Goal: Obtain resource: Obtain resource

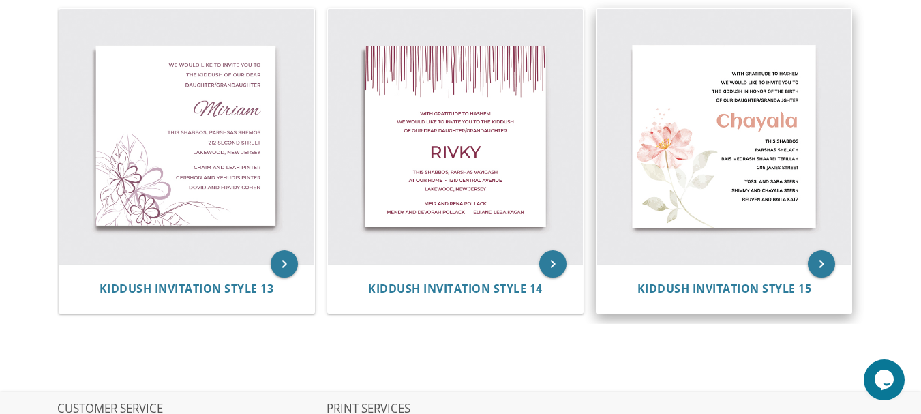
scroll to position [1569, 0]
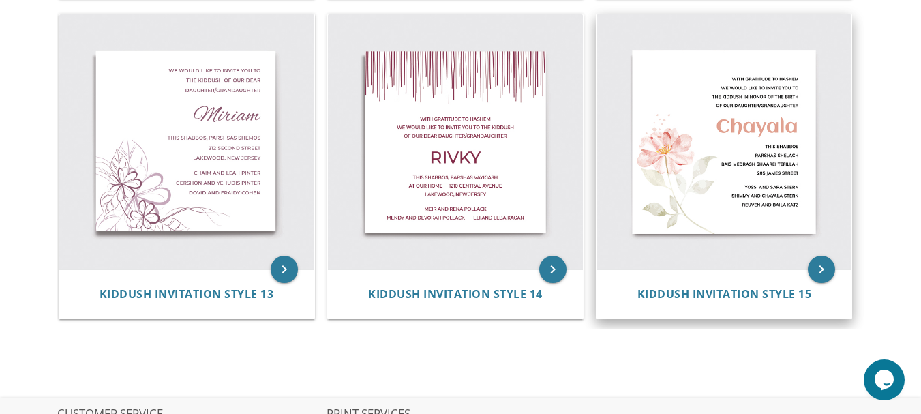
click at [737, 194] on img at bounding box center [724, 141] width 255 height 255
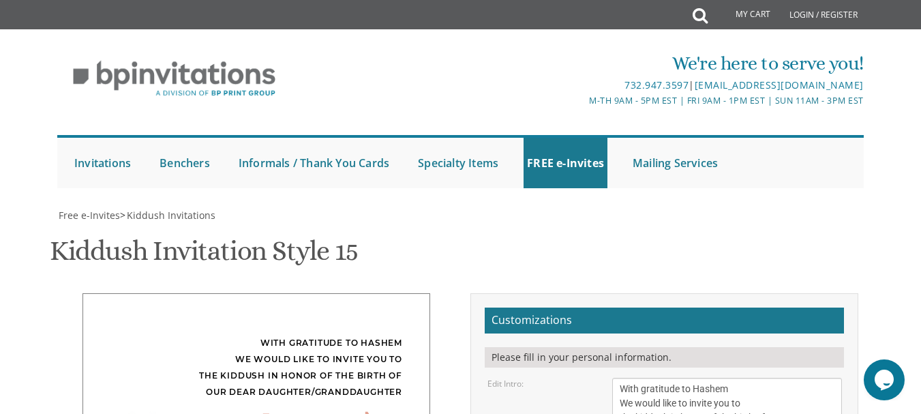
scroll to position [205, 0]
drag, startPoint x: 679, startPoint y: 300, endPoint x: 616, endPoint y: 308, distance: 63.3
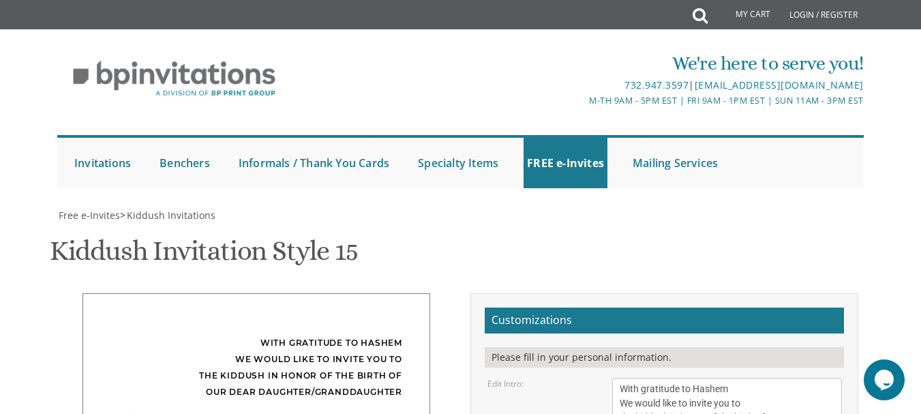
drag, startPoint x: 734, startPoint y: 314, endPoint x: 745, endPoint y: 315, distance: 11.6
drag, startPoint x: 687, startPoint y: 280, endPoint x: 617, endPoint y: 286, distance: 70.5
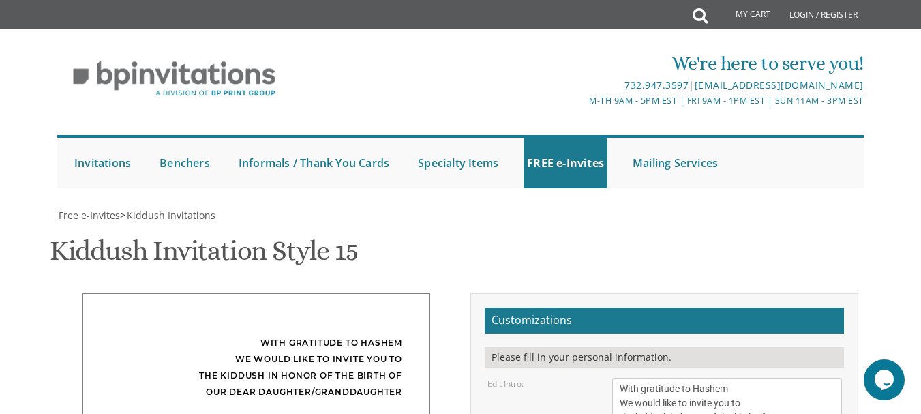
type textarea "This Shabbos Chol Hamoed Succos at our home 12 Eden Court Lakewood NJ 08701"
drag, startPoint x: 623, startPoint y: 281, endPoint x: 742, endPoint y: 308, distance: 122.3
type textarea "Y"
type textarea "Weiss Family"
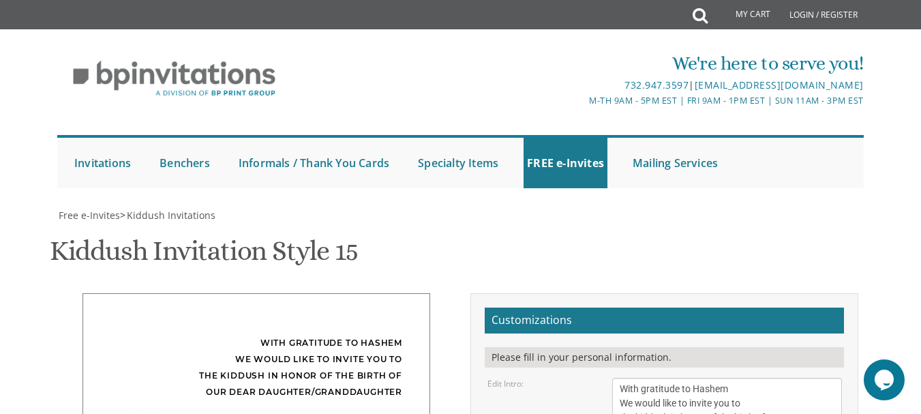
type input "dweiss613@gmail.com"
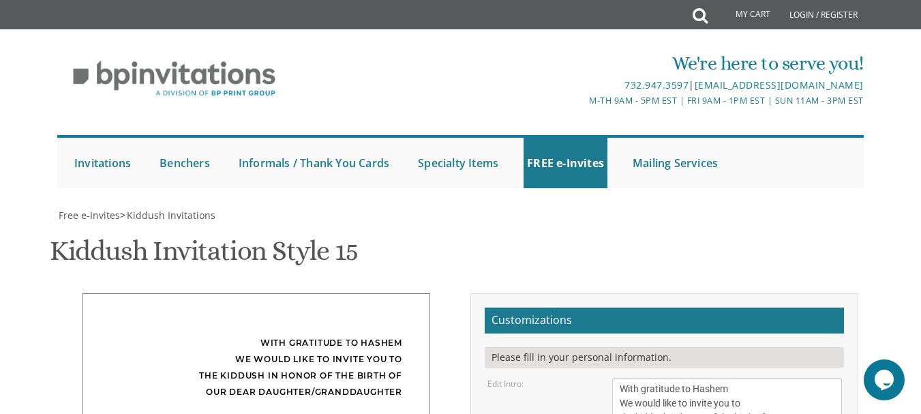
scroll to position [477, 0]
type textarea "Eisner/Weiss Family"
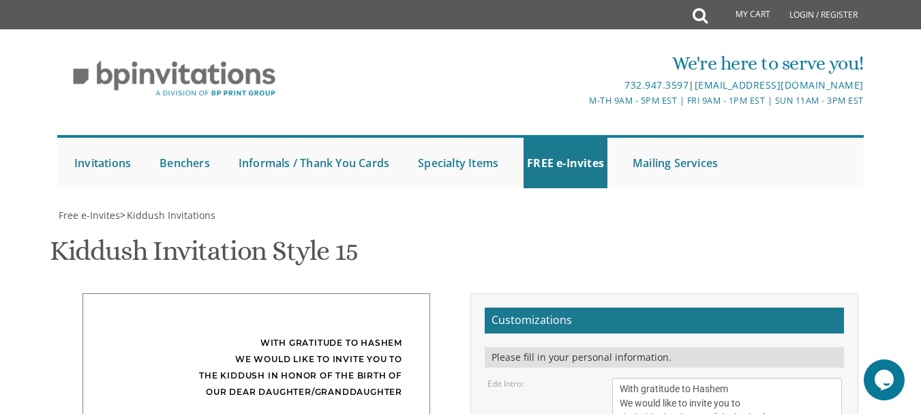
select select "40px"
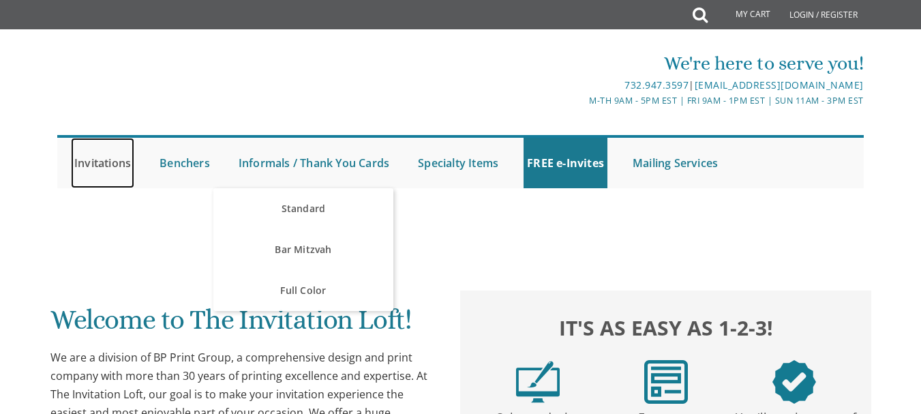
click at [125, 165] on link "Invitations" at bounding box center [102, 163] width 63 height 50
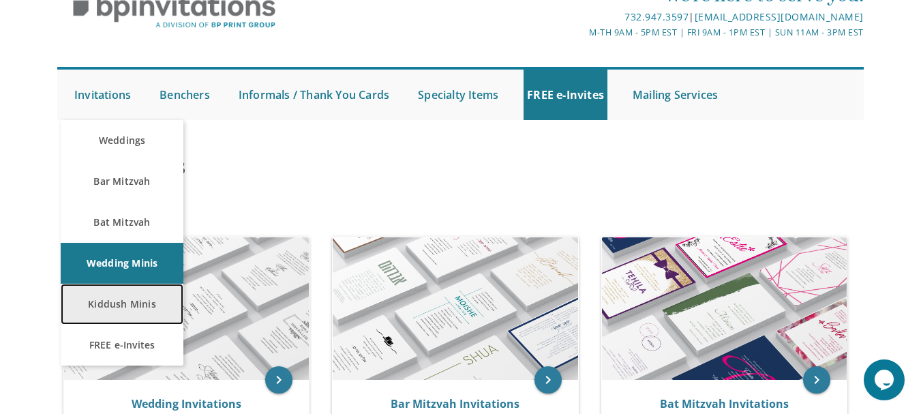
click at [146, 318] on link "Kiddush Minis" at bounding box center [122, 304] width 123 height 41
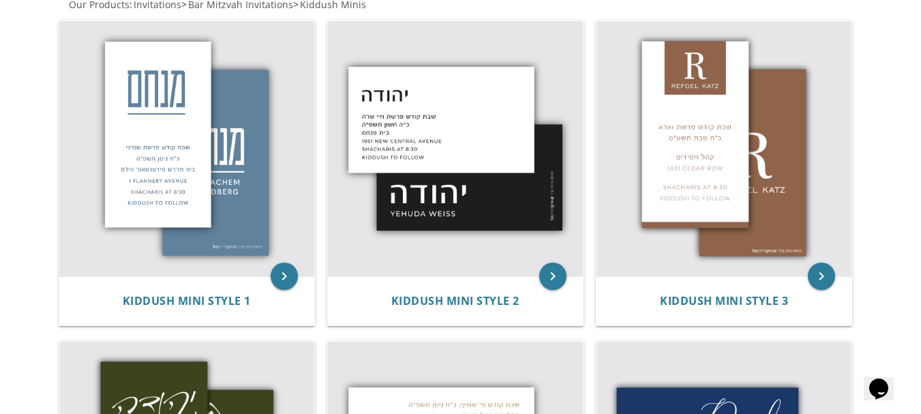
scroll to position [68, 0]
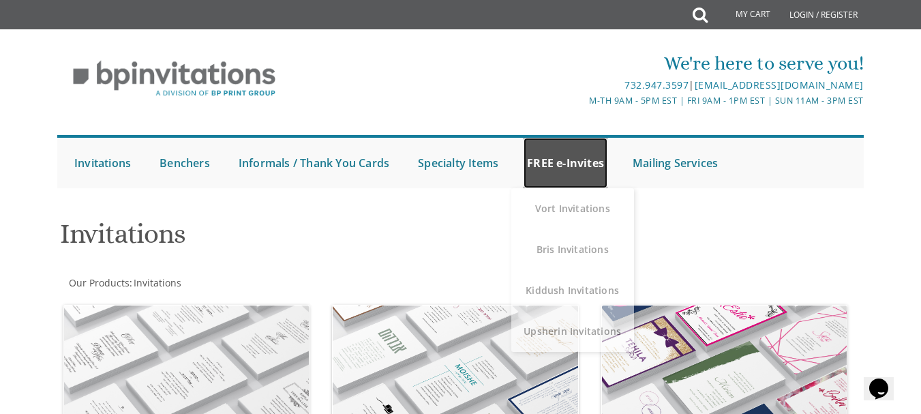
click at [587, 182] on link "FREE e-Invites" at bounding box center [566, 163] width 84 height 50
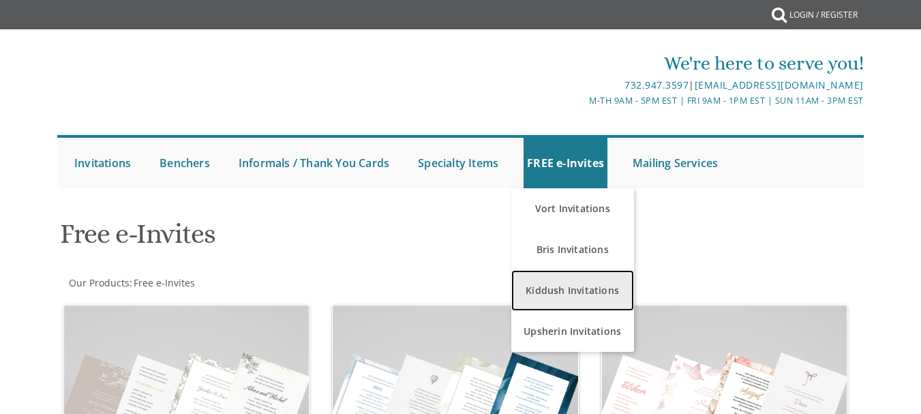
click at [581, 291] on link "Kiddush Invitations" at bounding box center [573, 290] width 123 height 41
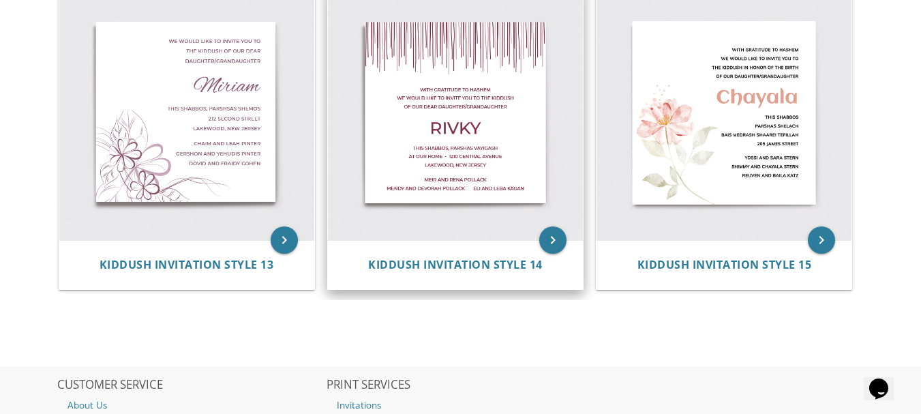
scroll to position [1559, 0]
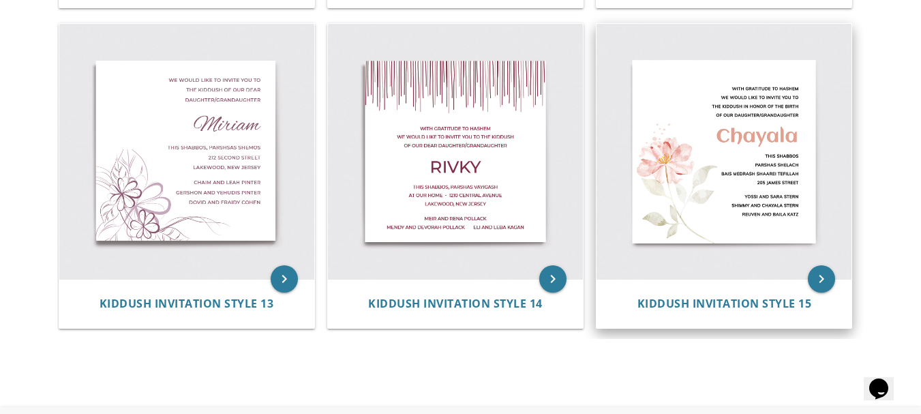
click at [683, 224] on img at bounding box center [724, 151] width 255 height 255
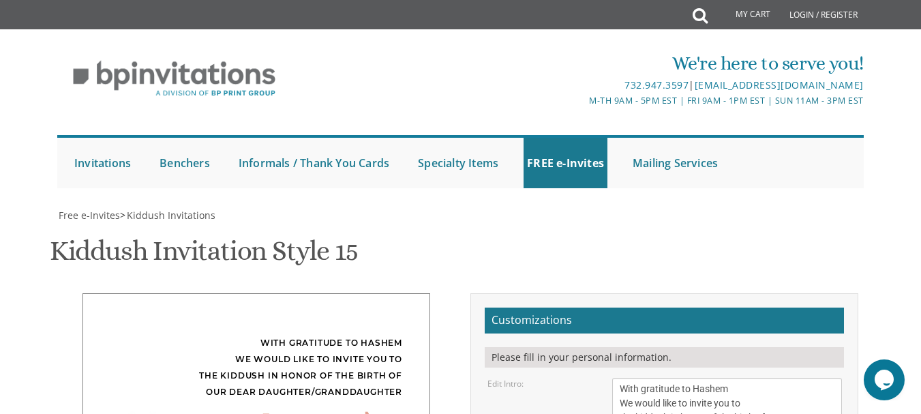
scroll to position [341, 0]
select select "40px"
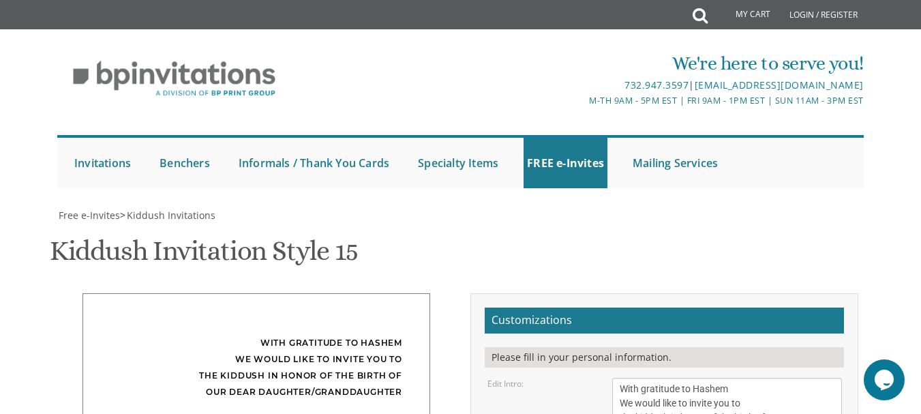
type input "[EMAIL_ADDRESS][DOMAIN_NAME]"
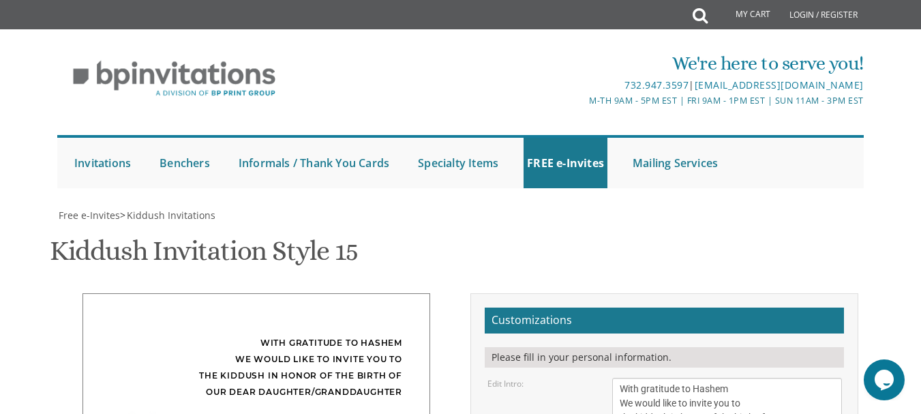
drag, startPoint x: 685, startPoint y: 217, endPoint x: 621, endPoint y: 221, distance: 64.2
drag, startPoint x: 657, startPoint y: 166, endPoint x: 607, endPoint y: 166, distance: 49.8
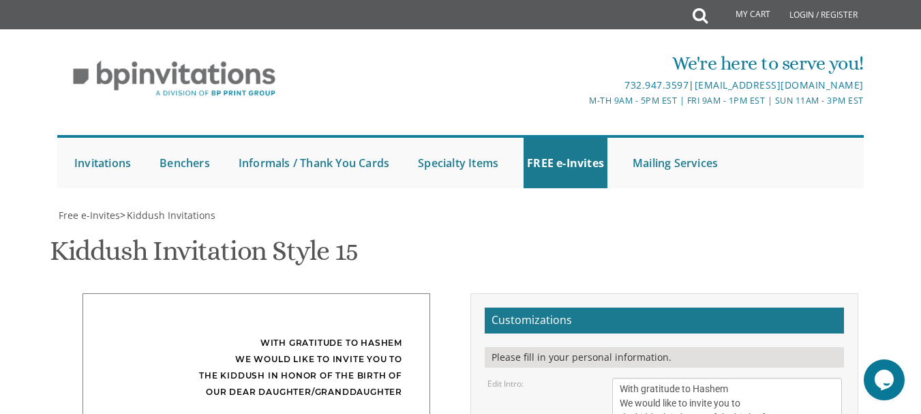
drag, startPoint x: 694, startPoint y: 215, endPoint x: 618, endPoint y: 216, distance: 75.7
type textarea "This Shabbos Chol Hamoed at our home 12 Eden Court"
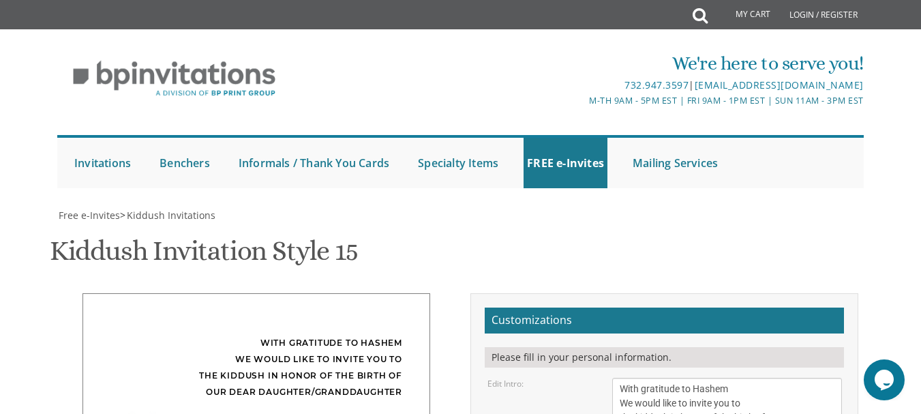
drag, startPoint x: 620, startPoint y: 284, endPoint x: 730, endPoint y: 306, distance: 112.0
type textarea "Eisner/weiss family"
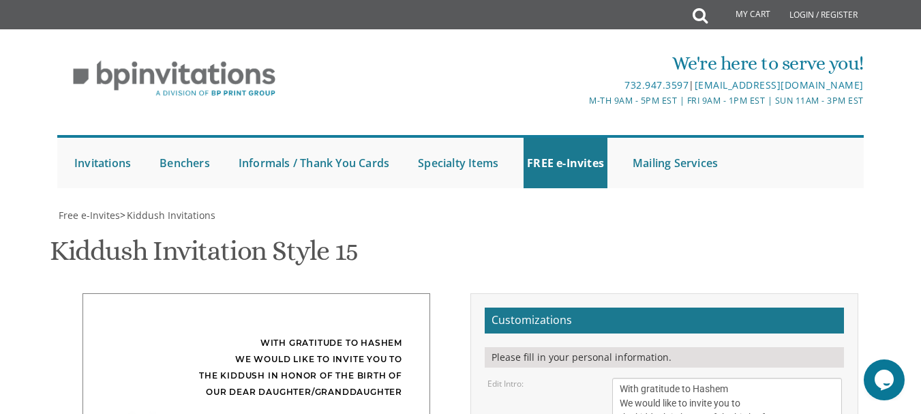
scroll to position [273, 0]
drag, startPoint x: 680, startPoint y: 284, endPoint x: 620, endPoint y: 283, distance: 60.0
type textarea "This Shabbos at our home 12 Eden Court"
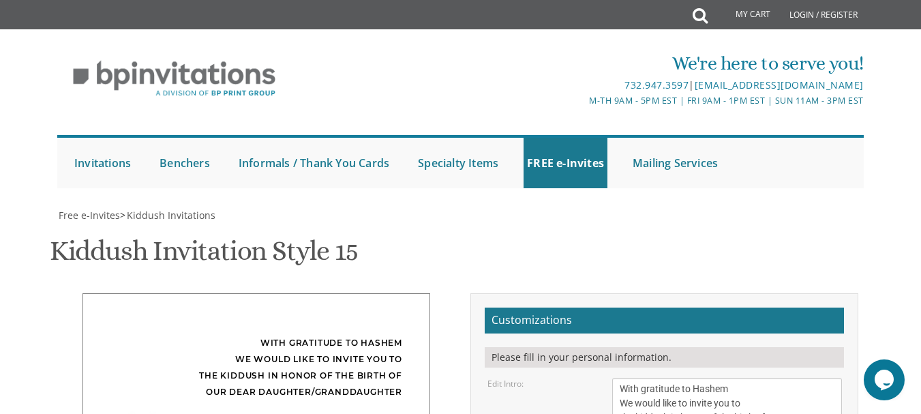
drag, startPoint x: 696, startPoint y: 216, endPoint x: 647, endPoint y: 211, distance: 48.6
type textarea "[PERSON_NAME]"
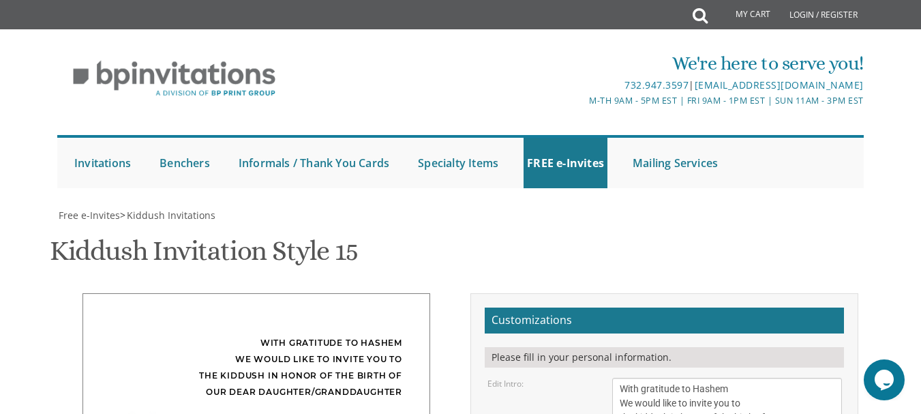
scroll to position [273, 0]
click at [205, 335] on div "With gratitude to Hashem We would like to invite you to the kiddush in honor of…" at bounding box center [256, 367] width 292 height 65
click at [206, 335] on div "With gratitude to Hashem We would like to invite you to the kiddush in honor of…" at bounding box center [256, 367] width 292 height 65
click at [294, 335] on div "With gratitude to Hashem We would like to invite you to the kiddush in honor of…" at bounding box center [256, 367] width 292 height 65
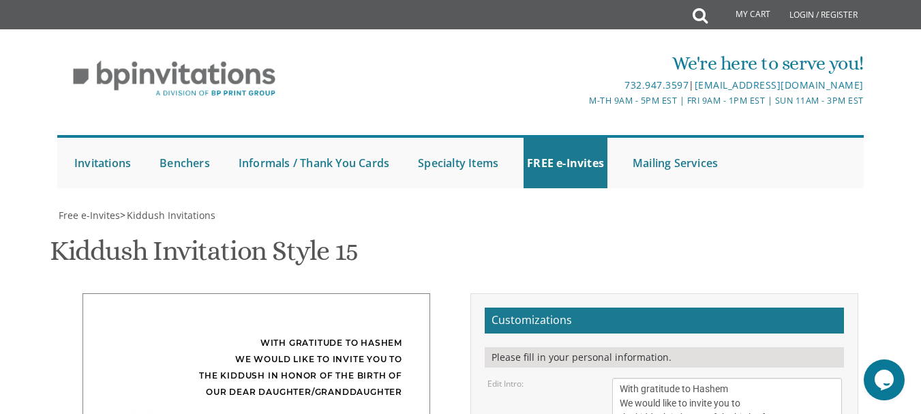
drag, startPoint x: 839, startPoint y: 235, endPoint x: 786, endPoint y: 233, distance: 53.2
click at [786, 378] on textarea "With gratitude to Hashem We would like to invite you to the kiddush in honor of…" at bounding box center [700, 410] width 176 height 64
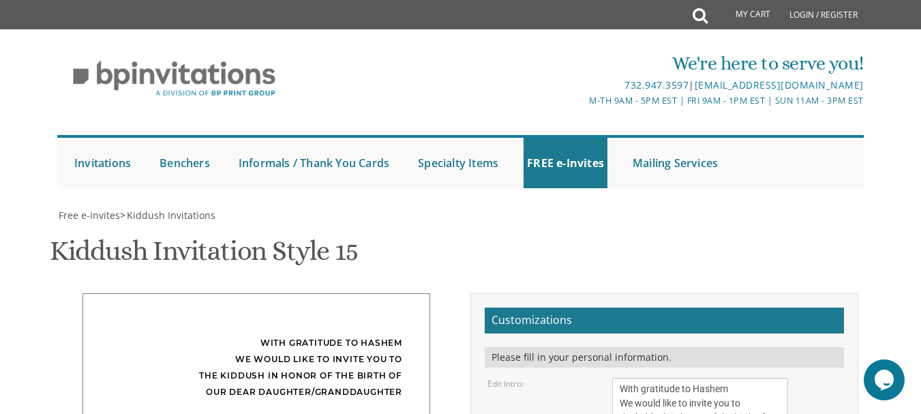
drag, startPoint x: 839, startPoint y: 317, endPoint x: 741, endPoint y: 316, distance: 98.2
drag, startPoint x: 838, startPoint y: 381, endPoint x: 694, endPoint y: 370, distance: 144.4
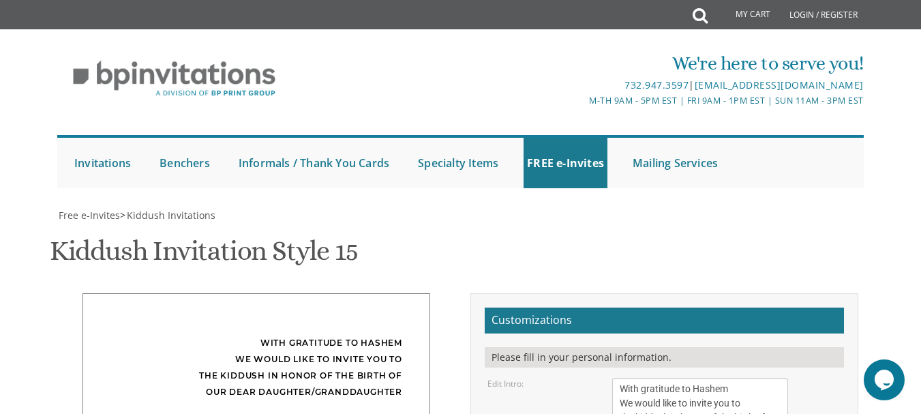
type textarea "This Shabbos Chol Hamoed at our home 12 Eden Court"
drag, startPoint x: 837, startPoint y: 237, endPoint x: 691, endPoint y: 241, distance: 146.0
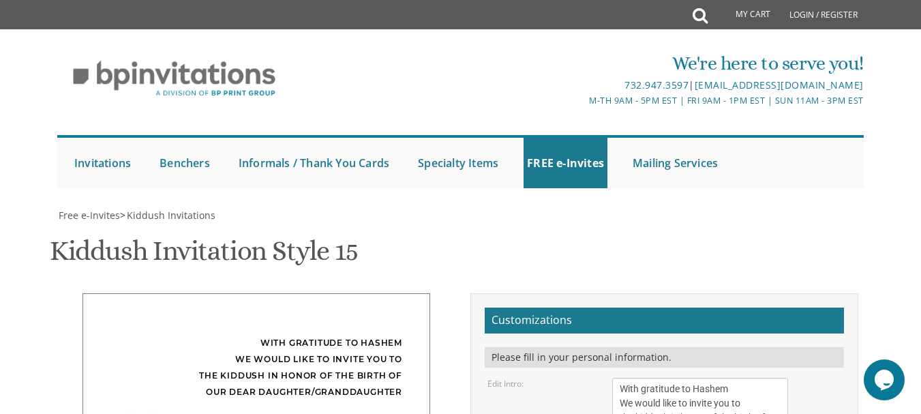
drag, startPoint x: 785, startPoint y: 162, endPoint x: 777, endPoint y: 170, distance: 11.1
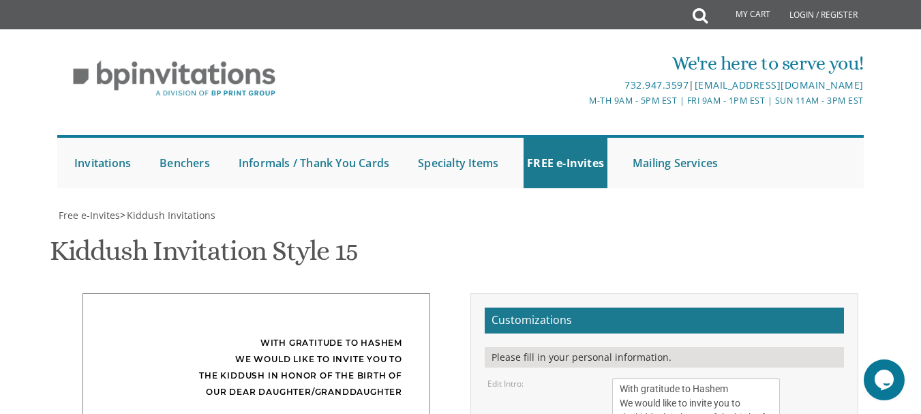
click at [777, 378] on textarea "With gratitude to Hashem We would like to invite you to the kiddush in honor of…" at bounding box center [696, 414] width 168 height 72
drag, startPoint x: 698, startPoint y: 381, endPoint x: 690, endPoint y: 381, distance: 8.2
type textarea "Eisner/weiss family"
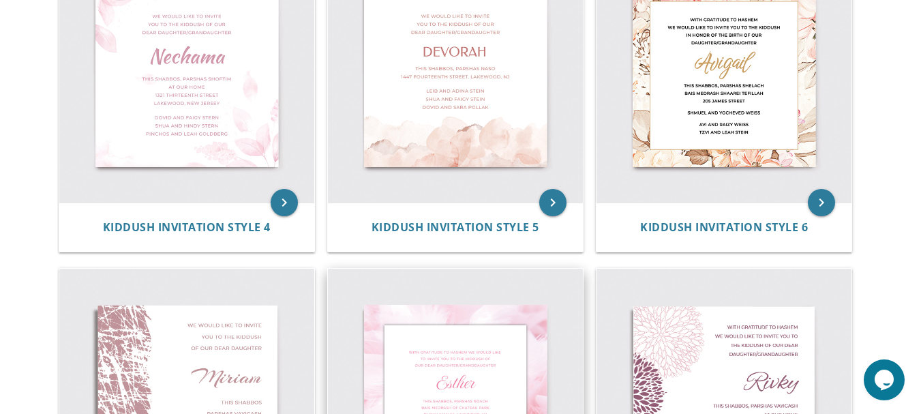
scroll to position [536, 0]
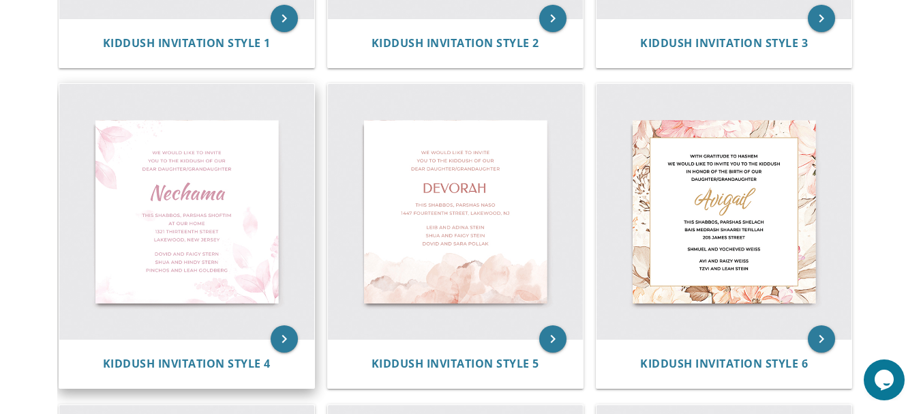
click at [135, 203] on img at bounding box center [186, 211] width 255 height 255
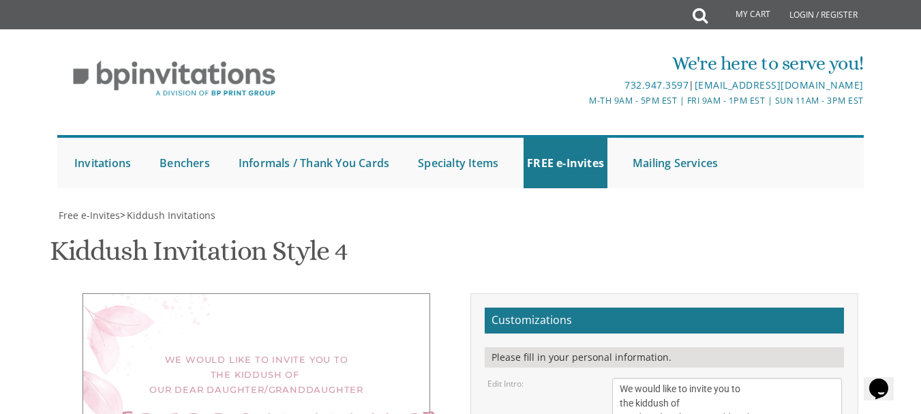
scroll to position [273, 0]
drag, startPoint x: 729, startPoint y: 297, endPoint x: 670, endPoint y: 297, distance: 59.3
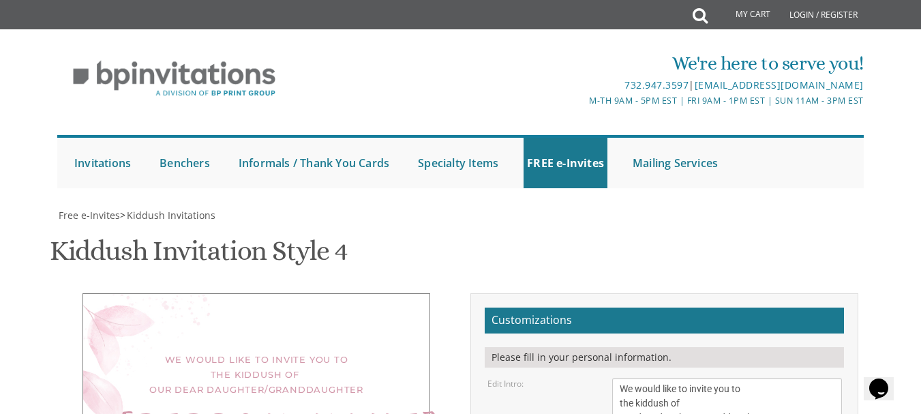
drag, startPoint x: 670, startPoint y: 297, endPoint x: 604, endPoint y: 299, distance: 65.5
type textarea "This Shabbos Chol Hamoed at our home 12 Eden court"
drag, startPoint x: 702, startPoint y: 218, endPoint x: 602, endPoint y: 222, distance: 100.3
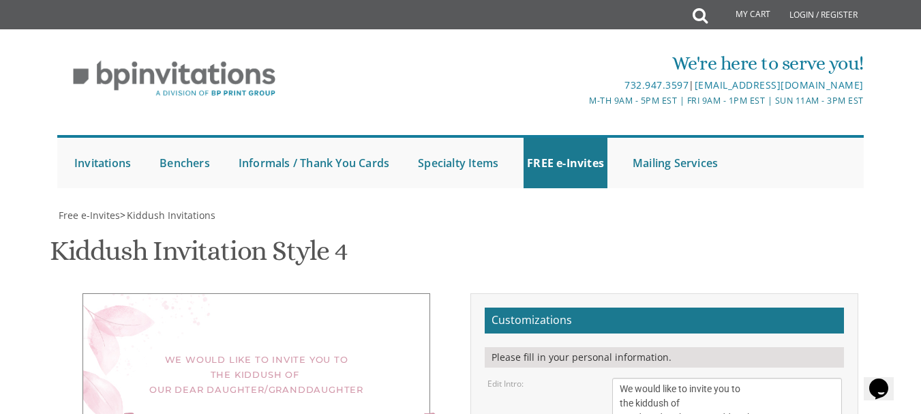
drag, startPoint x: 839, startPoint y: 82, endPoint x: 780, endPoint y: 83, distance: 58.7
click at [780, 378] on textarea "We would like to invite you to the kiddush of our dear daughter/granddaughter" at bounding box center [697, 404] width 171 height 53
drag, startPoint x: 841, startPoint y: 158, endPoint x: 705, endPoint y: 154, distance: 135.8
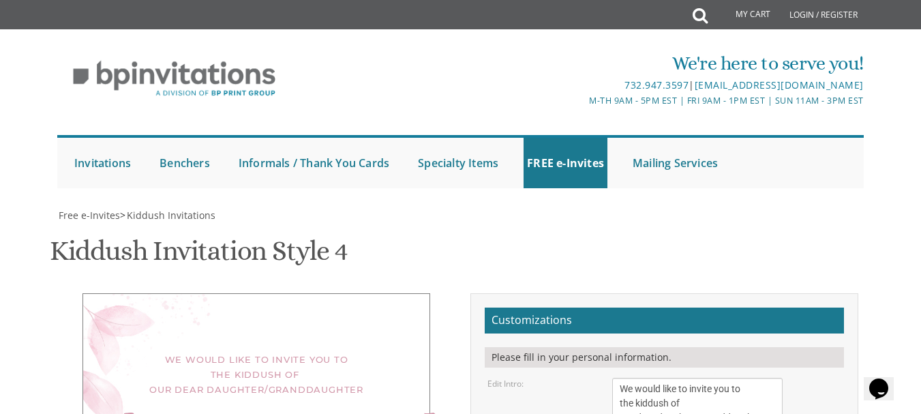
drag, startPoint x: 692, startPoint y: 151, endPoint x: 622, endPoint y: 151, distance: 69.6
drag, startPoint x: 624, startPoint y: 147, endPoint x: 832, endPoint y: 151, distance: 208.1
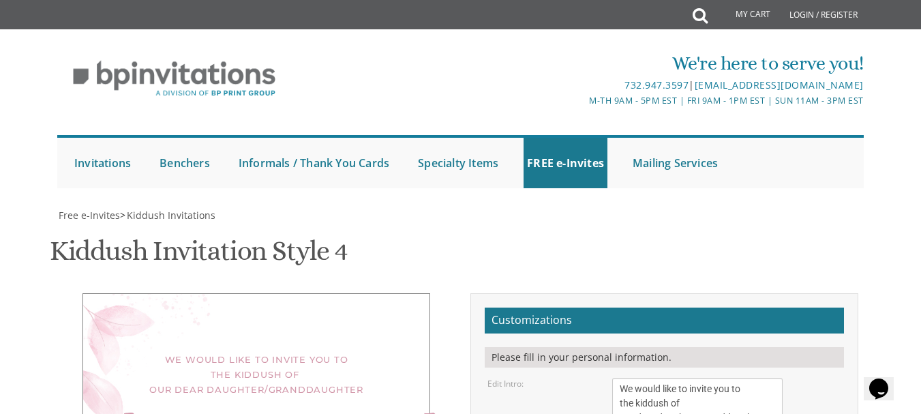
drag, startPoint x: 838, startPoint y: 237, endPoint x: 810, endPoint y: 237, distance: 28.6
drag, startPoint x: 622, startPoint y: 271, endPoint x: 742, endPoint y: 299, distance: 123.4
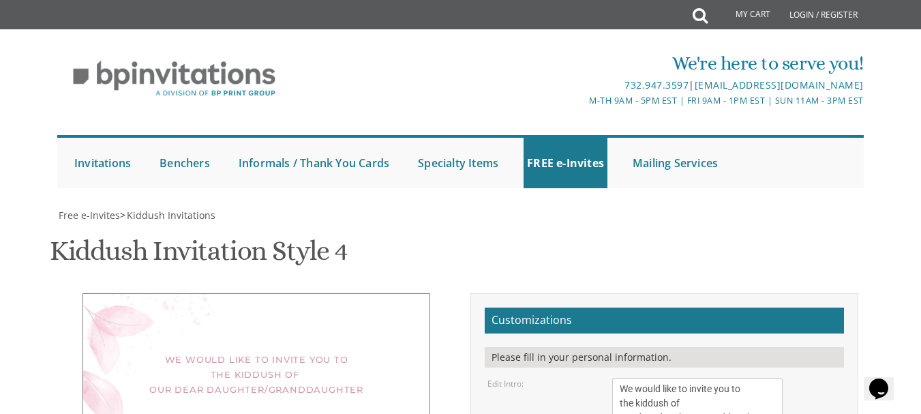
type textarea "Eisner/Weiss Family"
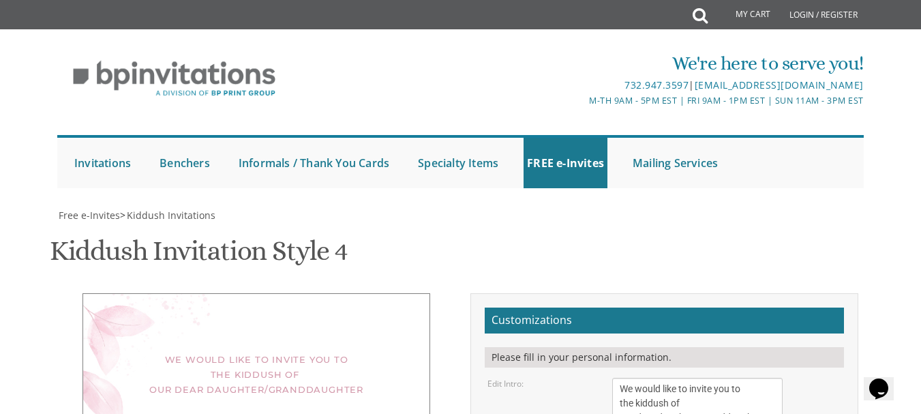
type input "[EMAIL_ADDRESS][DOMAIN_NAME]"
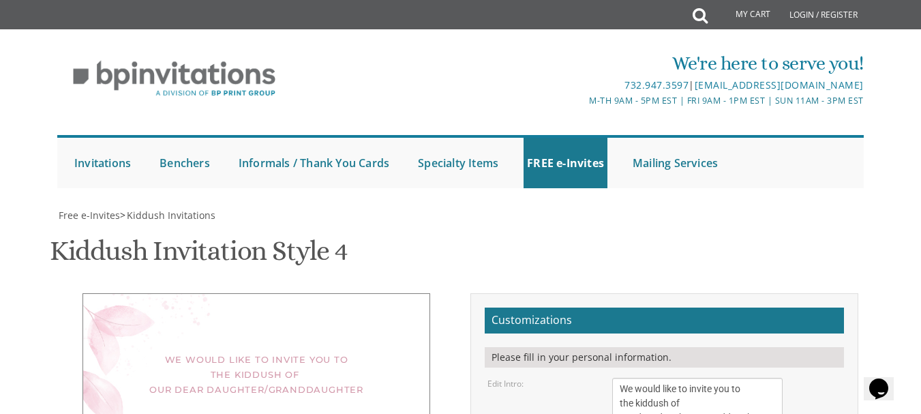
scroll to position [273, 0]
drag, startPoint x: 780, startPoint y: 153, endPoint x: 769, endPoint y: 155, distance: 11.7
click at [769, 378] on textarea "We would like to invite you to the kiddush of our dear daughter/granddaughter" at bounding box center [691, 405] width 159 height 54
drag, startPoint x: 765, startPoint y: 87, endPoint x: 750, endPoint y: 74, distance: 19.8
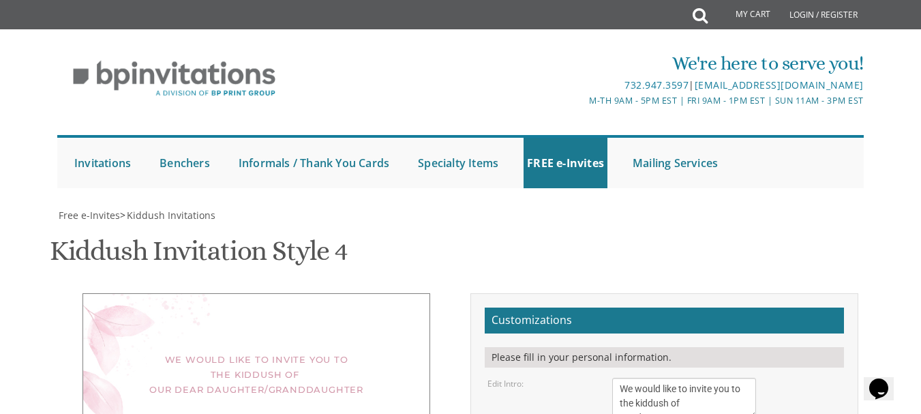
click at [750, 378] on textarea "We would like to invite you to the kiddush of our dear daughter/granddaughter" at bounding box center [684, 398] width 144 height 41
drag, startPoint x: 754, startPoint y: 74, endPoint x: 728, endPoint y: 72, distance: 26.7
click at [728, 378] on textarea "We would like to invite you to the kiddush of our dear daughter/granddaughter" at bounding box center [670, 397] width 117 height 39
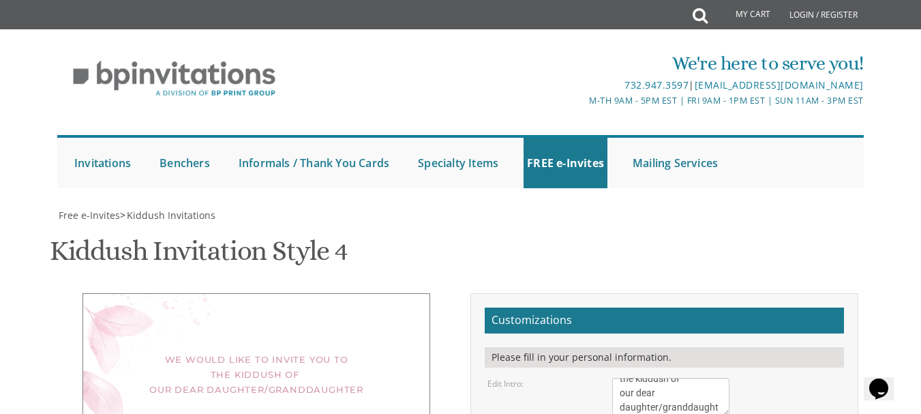
select select "40px"
drag, startPoint x: 835, startPoint y: 149, endPoint x: 825, endPoint y: 147, distance: 9.6
drag, startPoint x: 834, startPoint y: 145, endPoint x: 676, endPoint y: 139, distance: 158.3
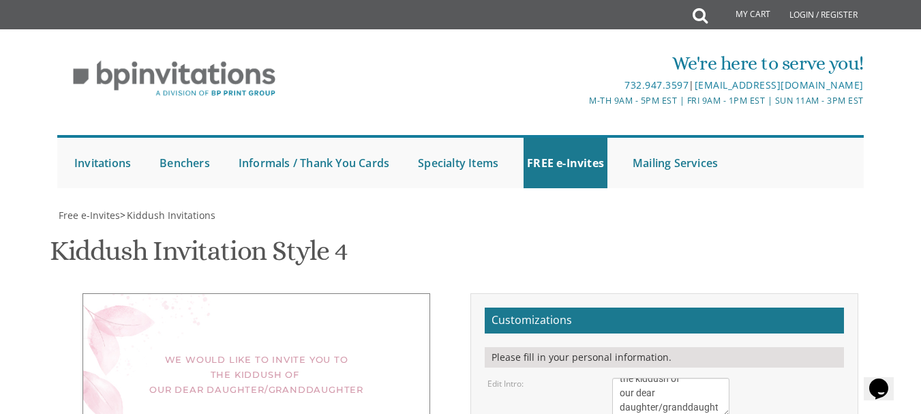
drag, startPoint x: 808, startPoint y: 211, endPoint x: 683, endPoint y: 191, distance: 125.8
drag, startPoint x: 840, startPoint y: 260, endPoint x: 724, endPoint y: 246, distance: 116.7
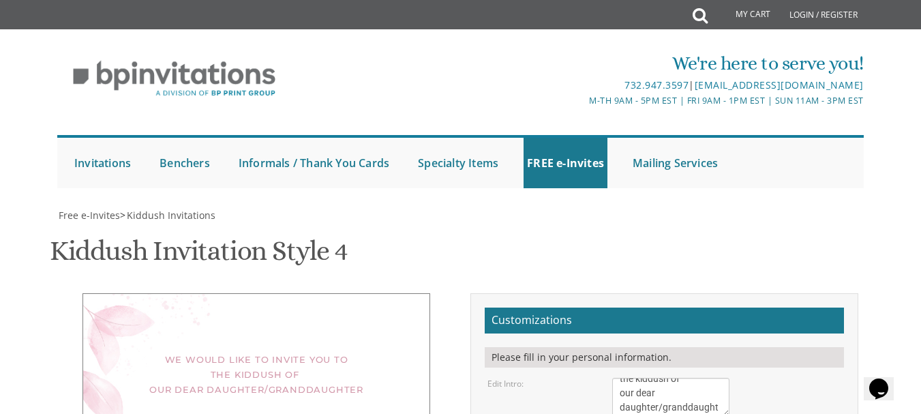
drag, startPoint x: 724, startPoint y: 207, endPoint x: 681, endPoint y: 211, distance: 43.2
click at [681, 378] on textarea "We would like to invite you to the kiddush of our dear daughter/granddaughter" at bounding box center [649, 399] width 74 height 43
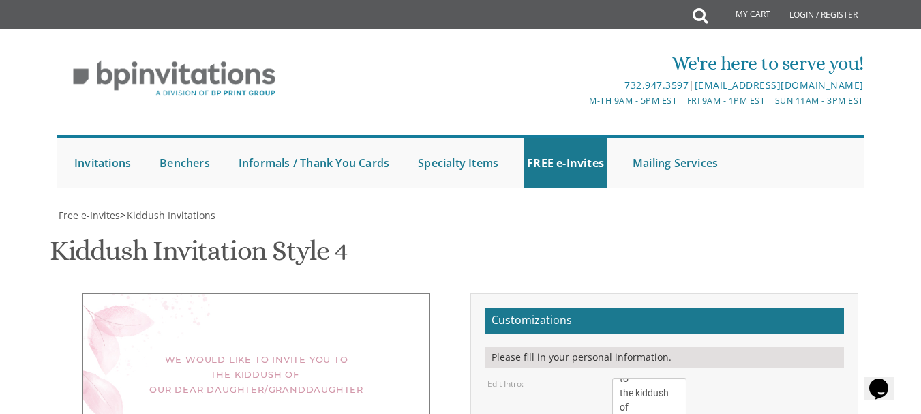
drag, startPoint x: 720, startPoint y: 317, endPoint x: 666, endPoint y: 319, distance: 53.9
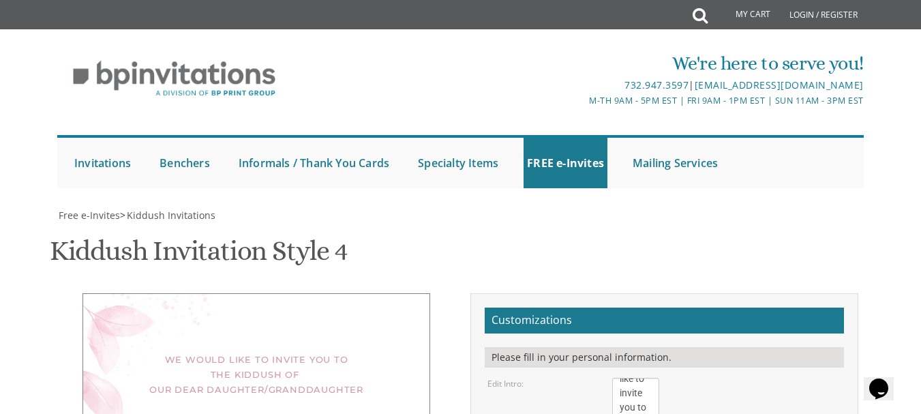
drag, startPoint x: 668, startPoint y: 147, endPoint x: 655, endPoint y: 149, distance: 13.8
click at [655, 378] on textarea "We would like to invite you to the kiddush of our dear daughter/granddaughter" at bounding box center [635, 403] width 47 height 50
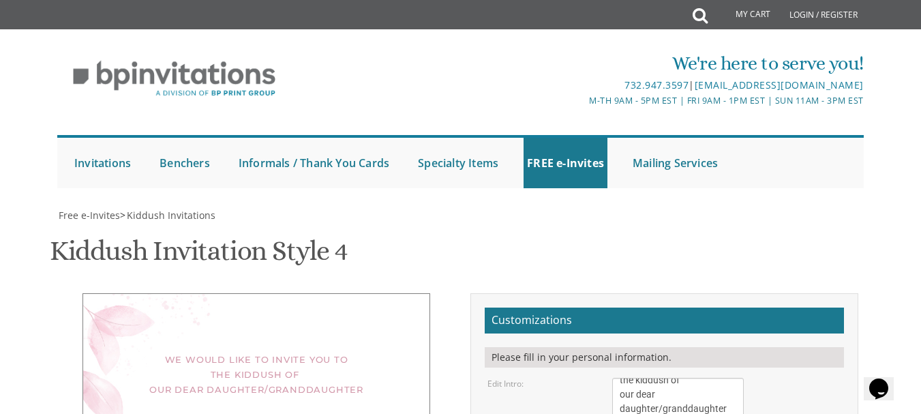
drag, startPoint x: 657, startPoint y: 219, endPoint x: 672, endPoint y: 211, distance: 16.5
click at [741, 378] on textarea "We would like to invite you to the kiddush of our dear daughter/granddaughter" at bounding box center [678, 399] width 132 height 42
click at [657, 378] on textarea "We would like to invite you to the kiddush of our dear daughter/granddaughter" at bounding box center [677, 399] width 131 height 42
type textarea "We would like to invite you to the kiddush of our dear daughter granddaughter"
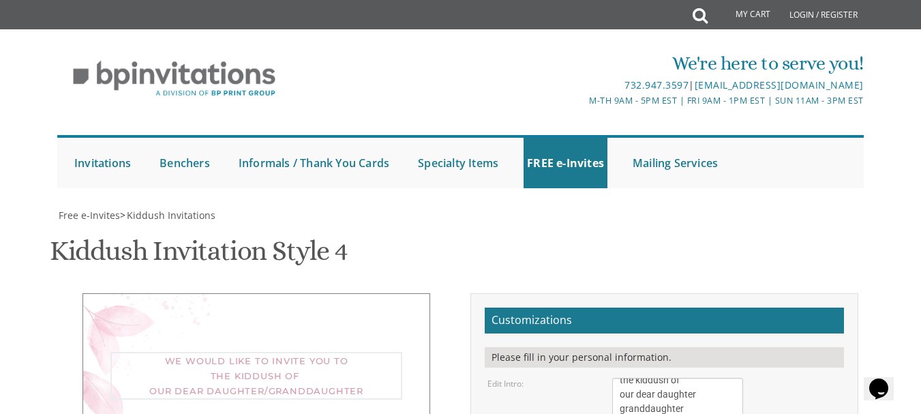
scroll to position [421, 0]
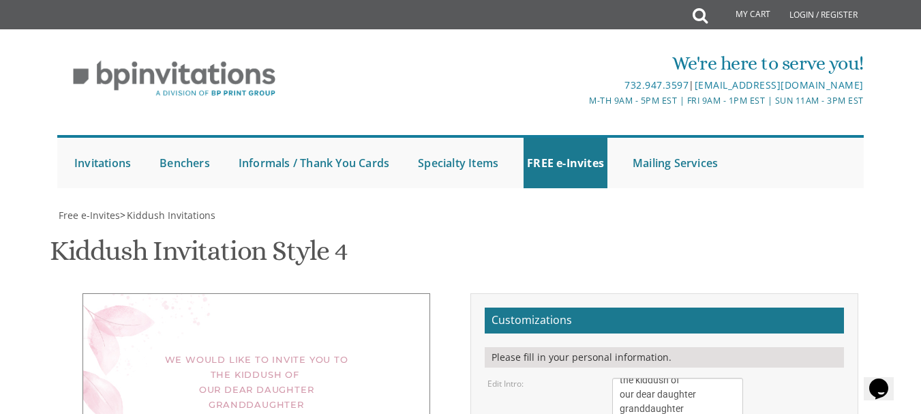
type textarea "Eisner/Weiss Families"
click at [700, 378] on textarea "We would like to invite you to the kiddush of our dear daughter/granddaughter" at bounding box center [677, 399] width 131 height 42
click at [623, 378] on textarea "We would like to invite you to the kiddush of our dear daughter/granddaughter" at bounding box center [677, 399] width 131 height 42
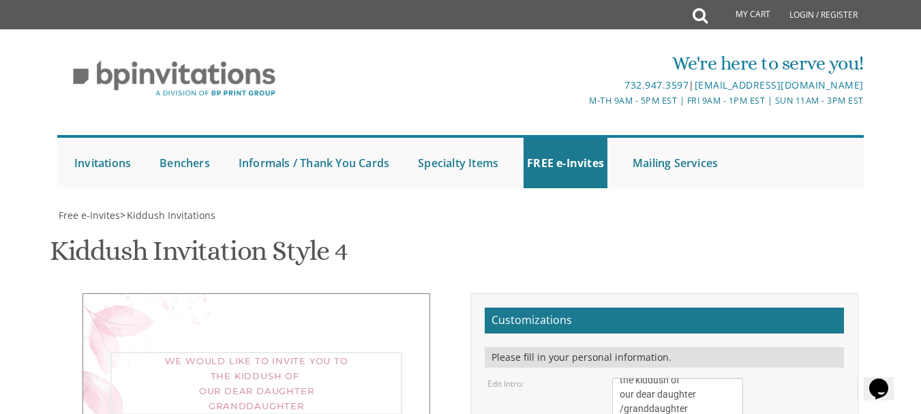
scroll to position [353, 0]
type textarea "We would like to invite you to the kiddush of our dear daughter /granddaughter"
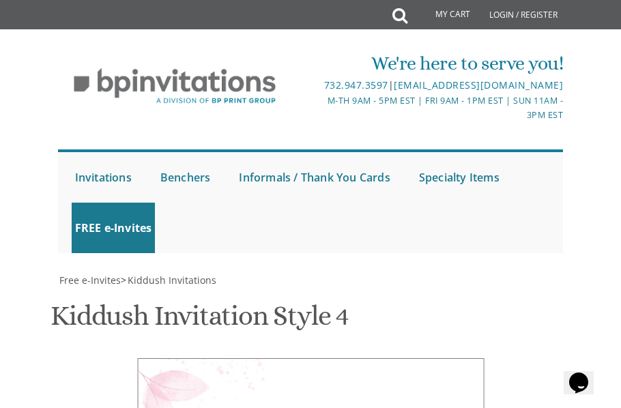
scroll to position [682, 0]
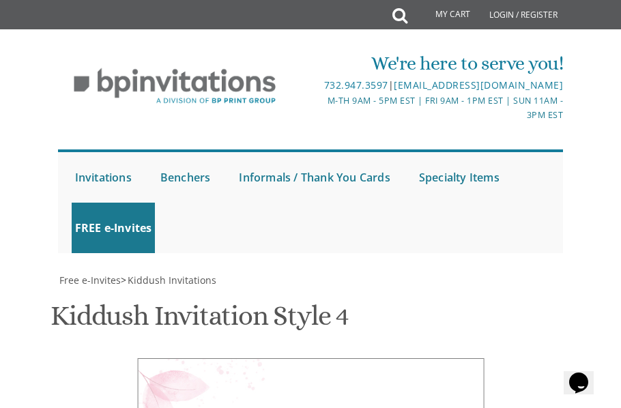
type textarea "With Gratitude To Hashem We would like to invite you to the kiddush of our dear…"
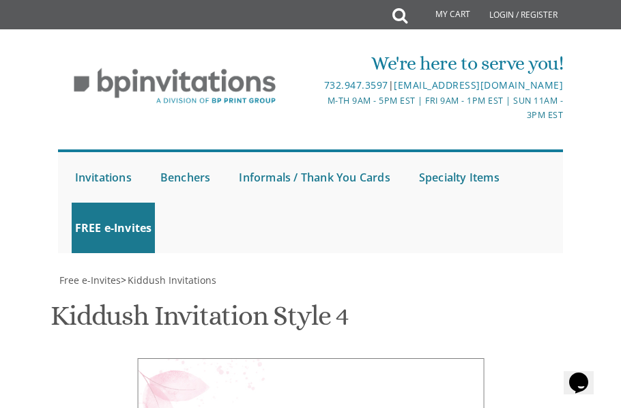
drag, startPoint x: 295, startPoint y: 248, endPoint x: 360, endPoint y: 256, distance: 65.9
type textarea "This Shabbos, Chol Hamoed at our home [STREET_ADDRESS],"
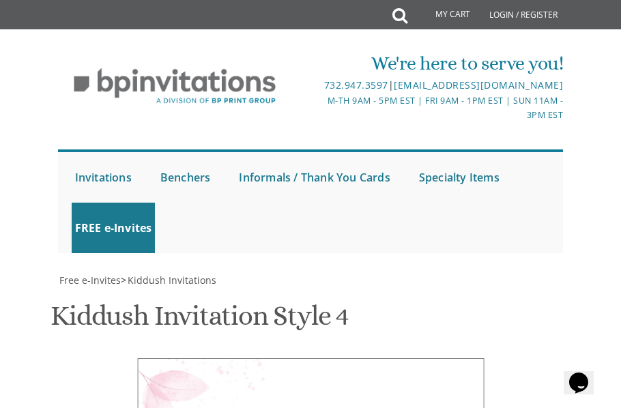
drag, startPoint x: 249, startPoint y: 285, endPoint x: 370, endPoint y: 313, distance: 124.6
type textarea "[PERSON_NAME]/ [PERSON_NAME] Families"
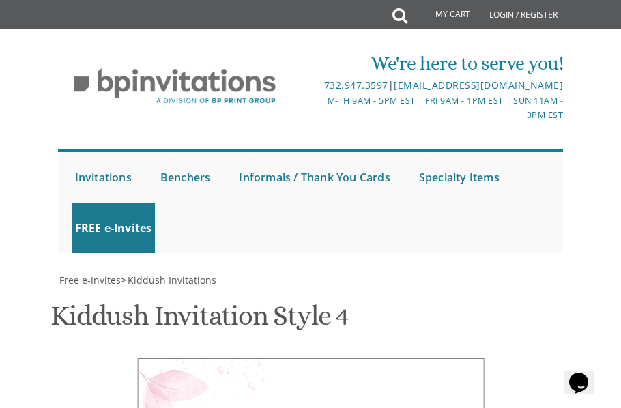
type input "[EMAIL_ADDRESS][DOMAIN_NAME]"
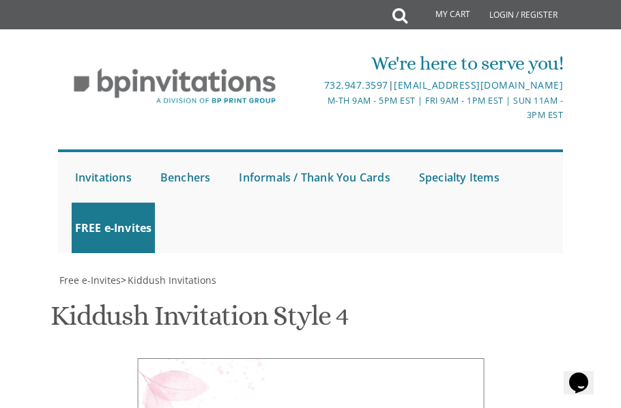
drag, startPoint x: 342, startPoint y: 104, endPoint x: 228, endPoint y: 107, distance: 113.9
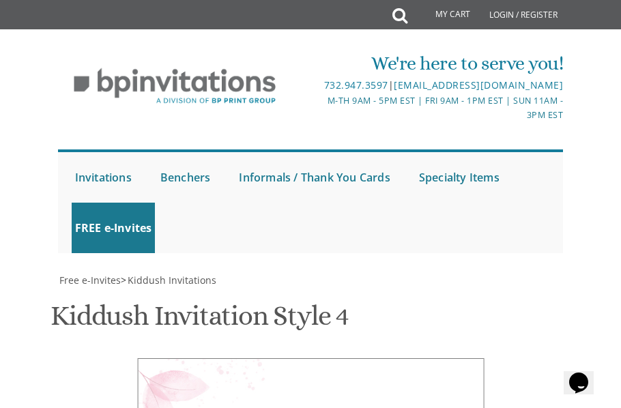
drag, startPoint x: 295, startPoint y: 254, endPoint x: 207, endPoint y: 252, distance: 88.7
type textarea "This Shabbos, Chol Hamoed at our home [STREET_ADDRESS]"
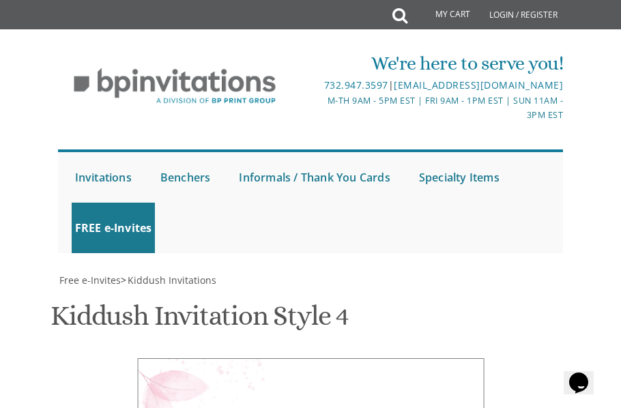
drag, startPoint x: 246, startPoint y: 304, endPoint x: 277, endPoint y: 301, distance: 31.5
paste textarea "[PERSON_NAME]"
drag, startPoint x: 284, startPoint y: 320, endPoint x: 237, endPoint y: 314, distance: 47.4
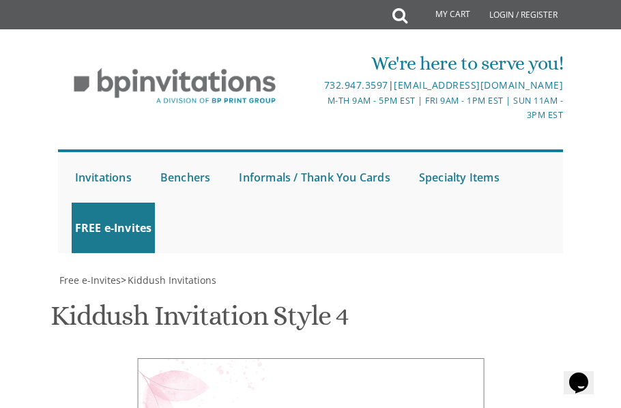
paste textarea "Families"
type textarea "[PERSON_NAME]/ [PERSON_NAME] Families"
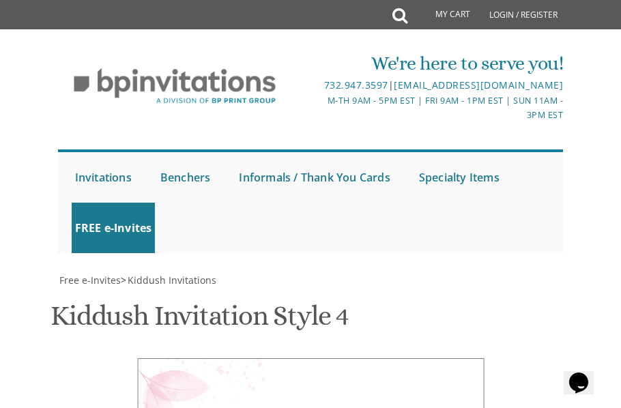
scroll to position [527, 0]
type textarea "With Gratitude To Hashem We would like to invite you to the kiddush of our dear…"
